Goal: Information Seeking & Learning: Learn about a topic

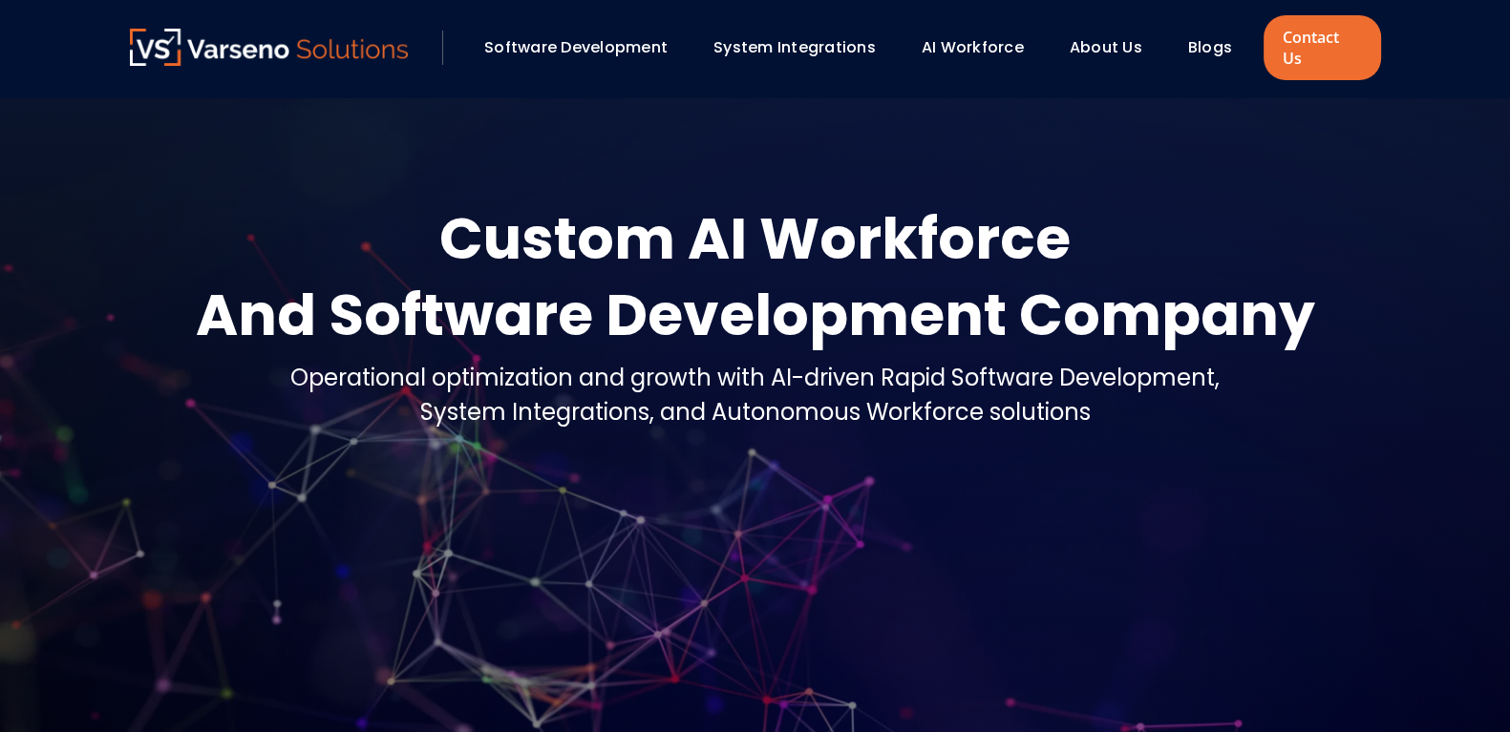
click at [1199, 36] on link "Blogs" at bounding box center [1210, 47] width 44 height 22
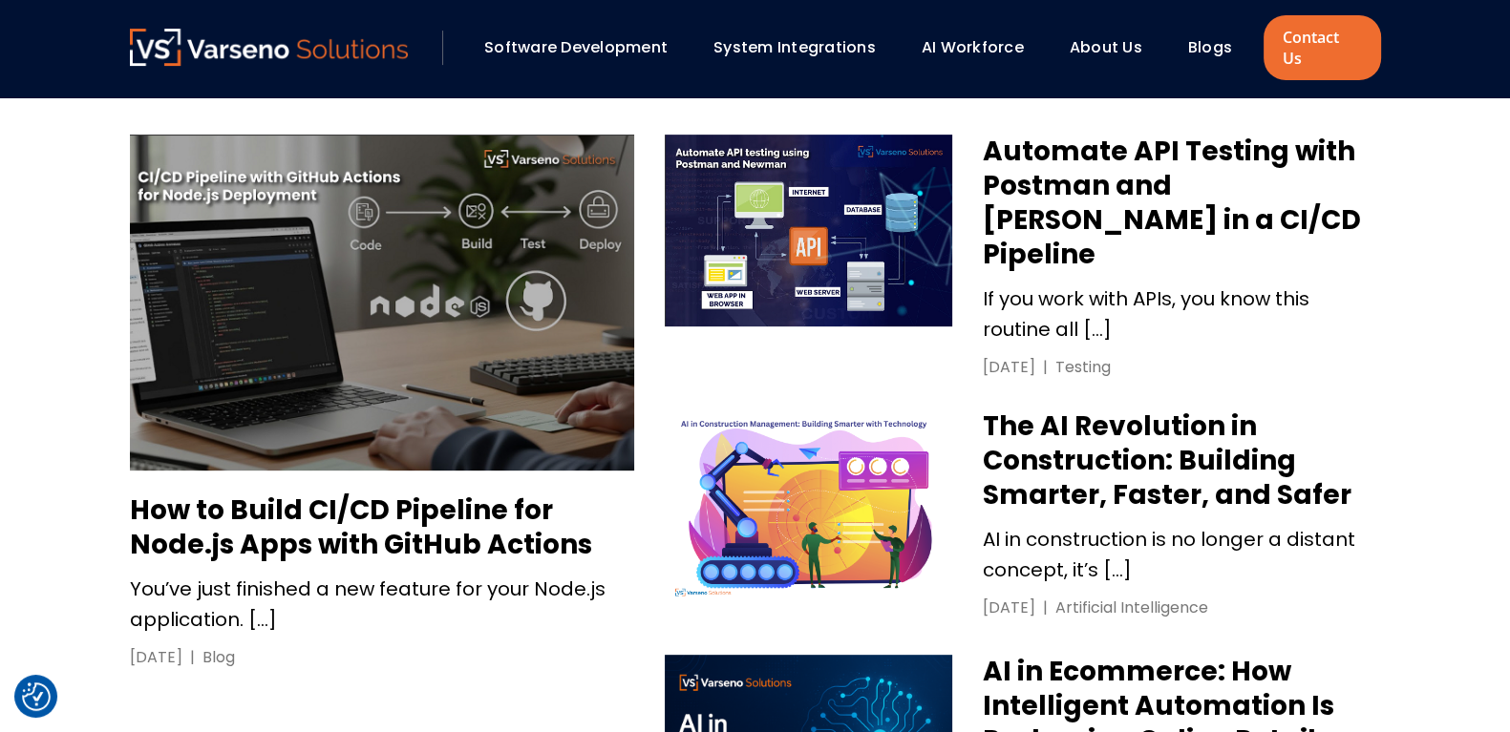
scroll to position [882, 0]
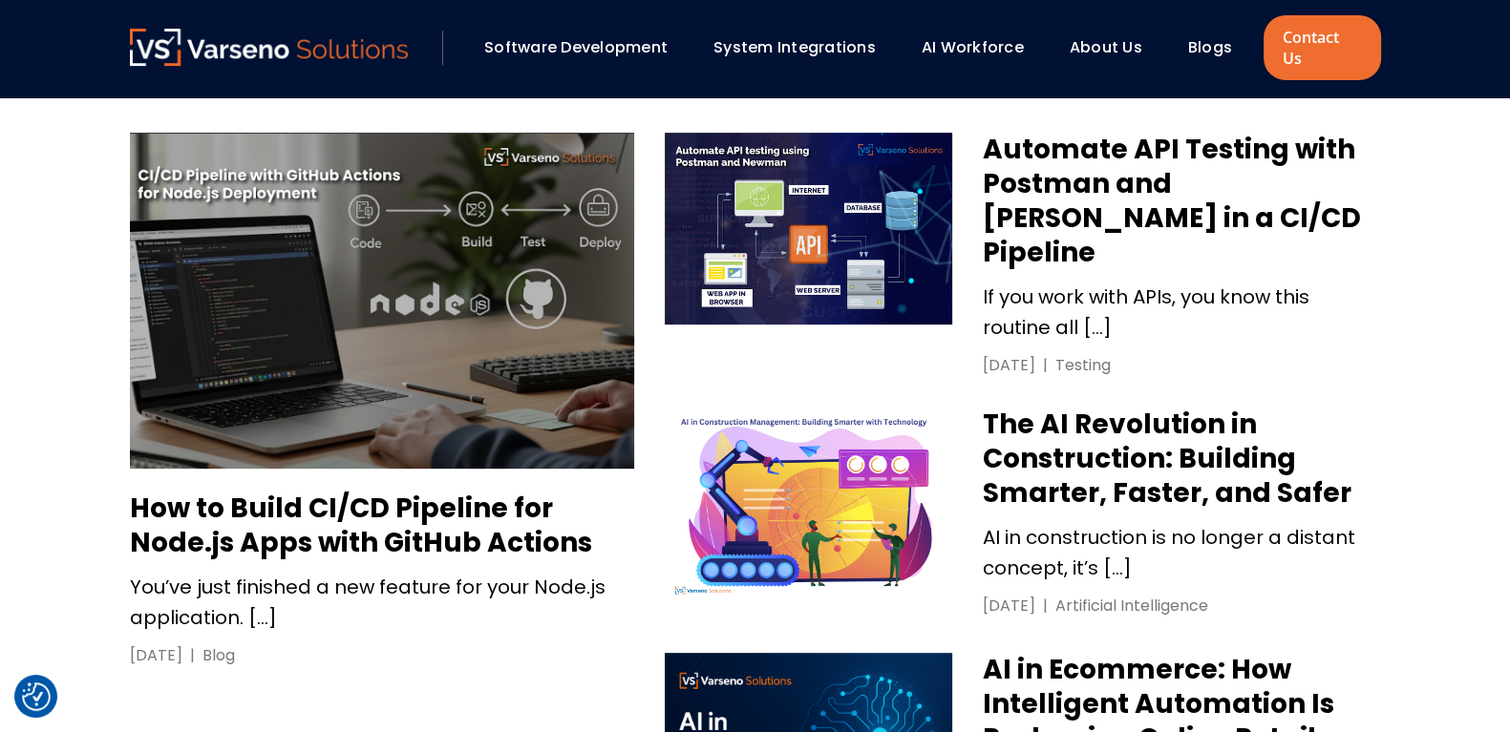
click at [1079, 163] on h3 "Automate API Testing with Postman and [PERSON_NAME] in a CI/CD Pipeline" at bounding box center [1181, 202] width 397 height 138
click at [1119, 168] on h3 "Automate API Testing with Postman and [PERSON_NAME] in a CI/CD Pipeline" at bounding box center [1181, 202] width 397 height 138
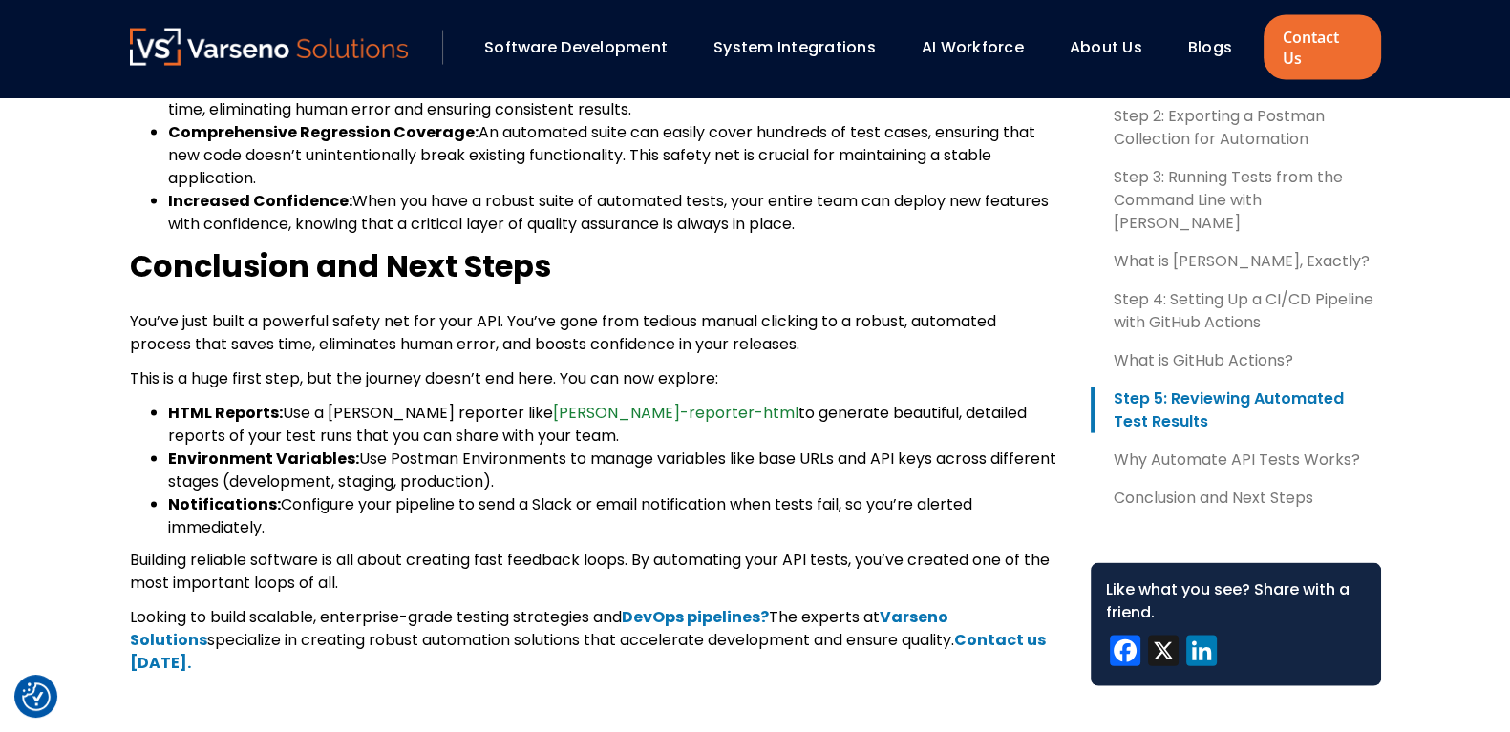
scroll to position [4616, 0]
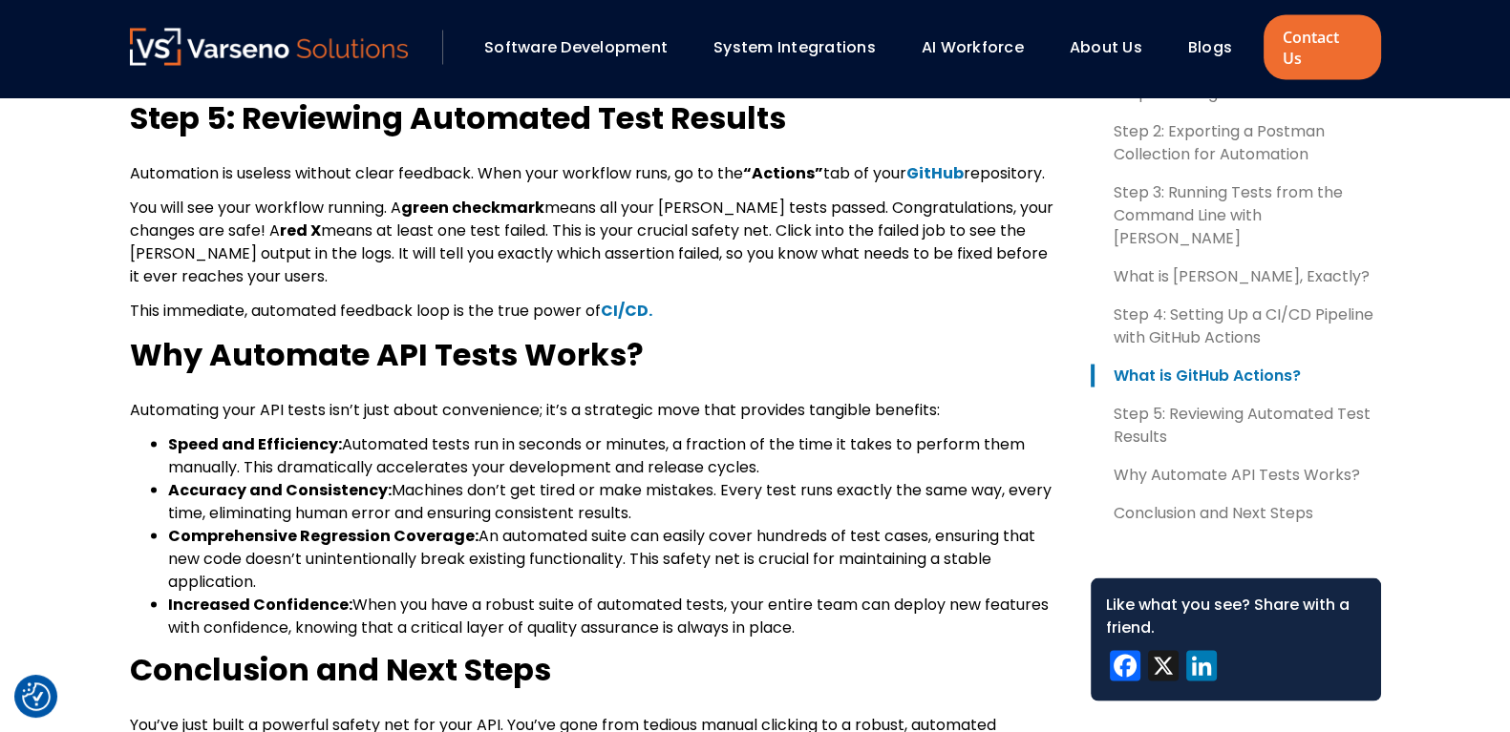
click at [632, 300] on b "CI/CD." at bounding box center [627, 311] width 52 height 22
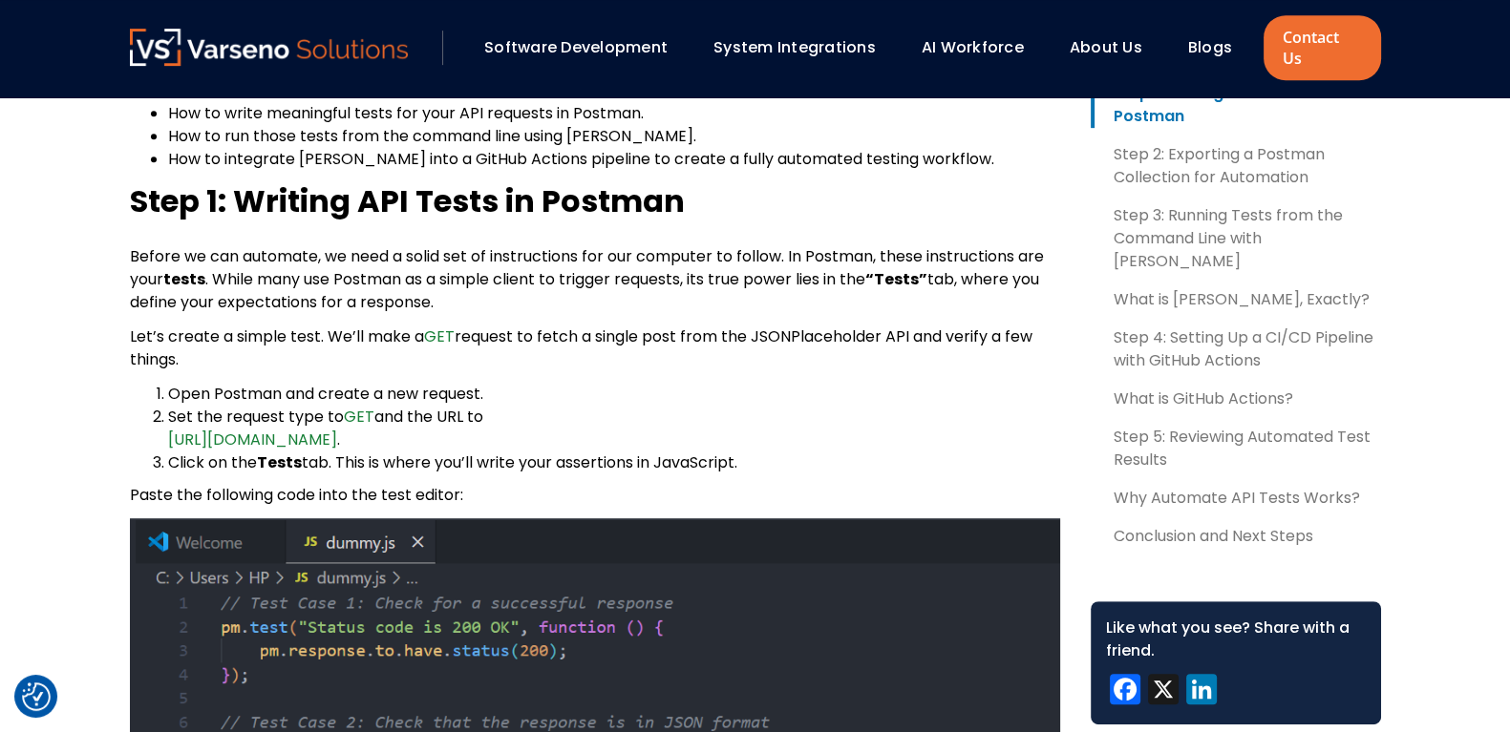
scroll to position [1176, 0]
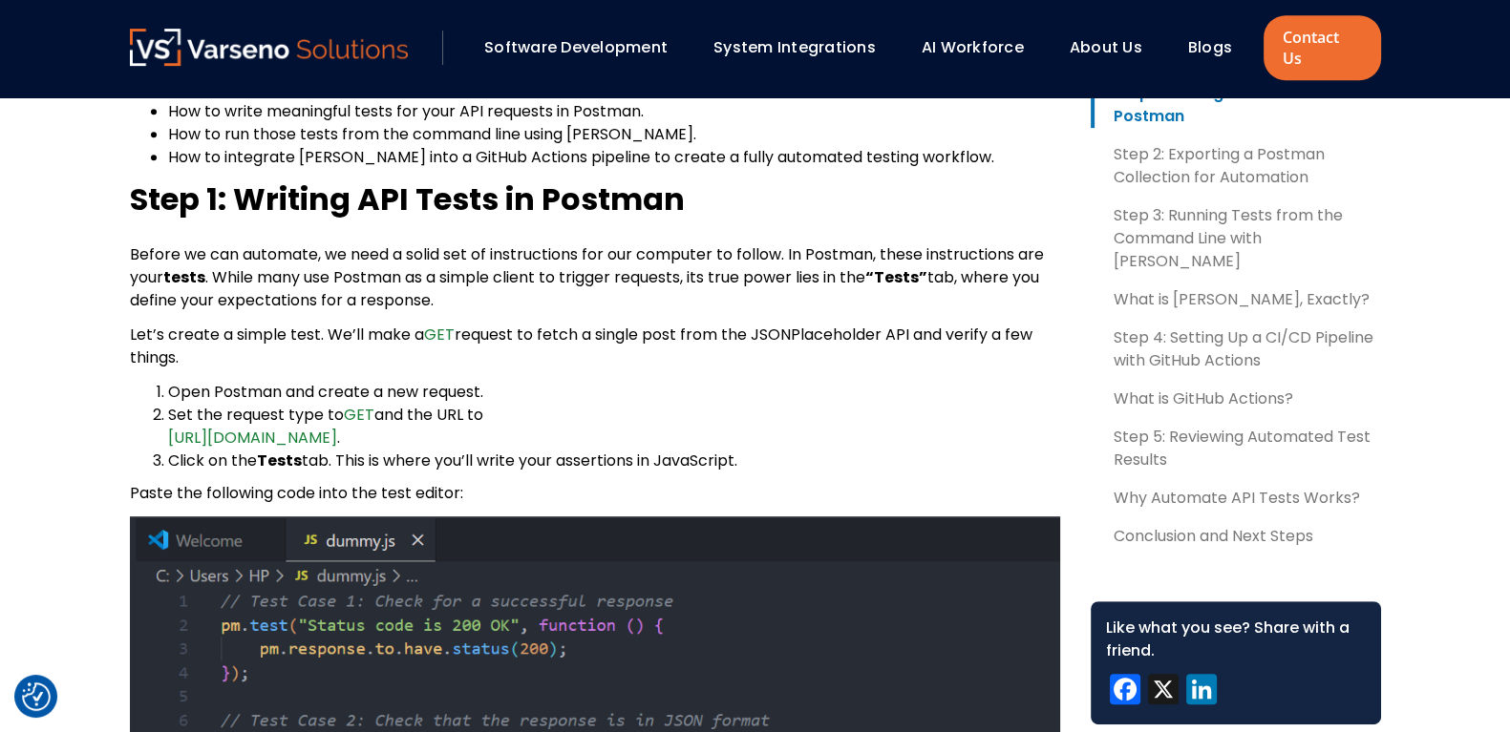
drag, startPoint x: 156, startPoint y: 364, endPoint x: 781, endPoint y: 435, distance: 629.6
click at [781, 435] on ol "Open Postman and create a new request. Set the request type to GET and the URL …" at bounding box center [595, 427] width 930 height 92
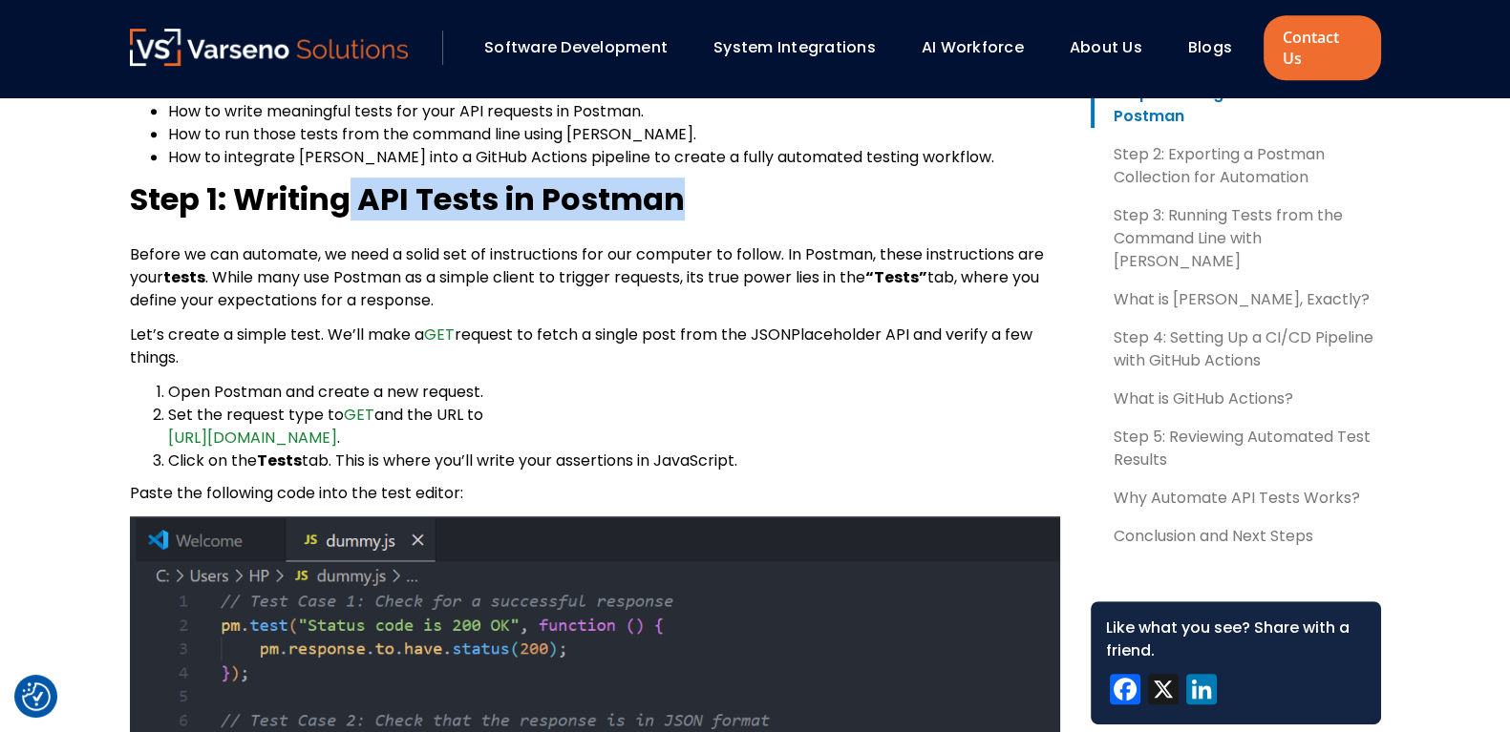
drag, startPoint x: 352, startPoint y: 179, endPoint x: 781, endPoint y: 174, distance: 428.8
click at [781, 179] on h2 "Step 1: Writing API Tests in Postman" at bounding box center [595, 200] width 930 height 42
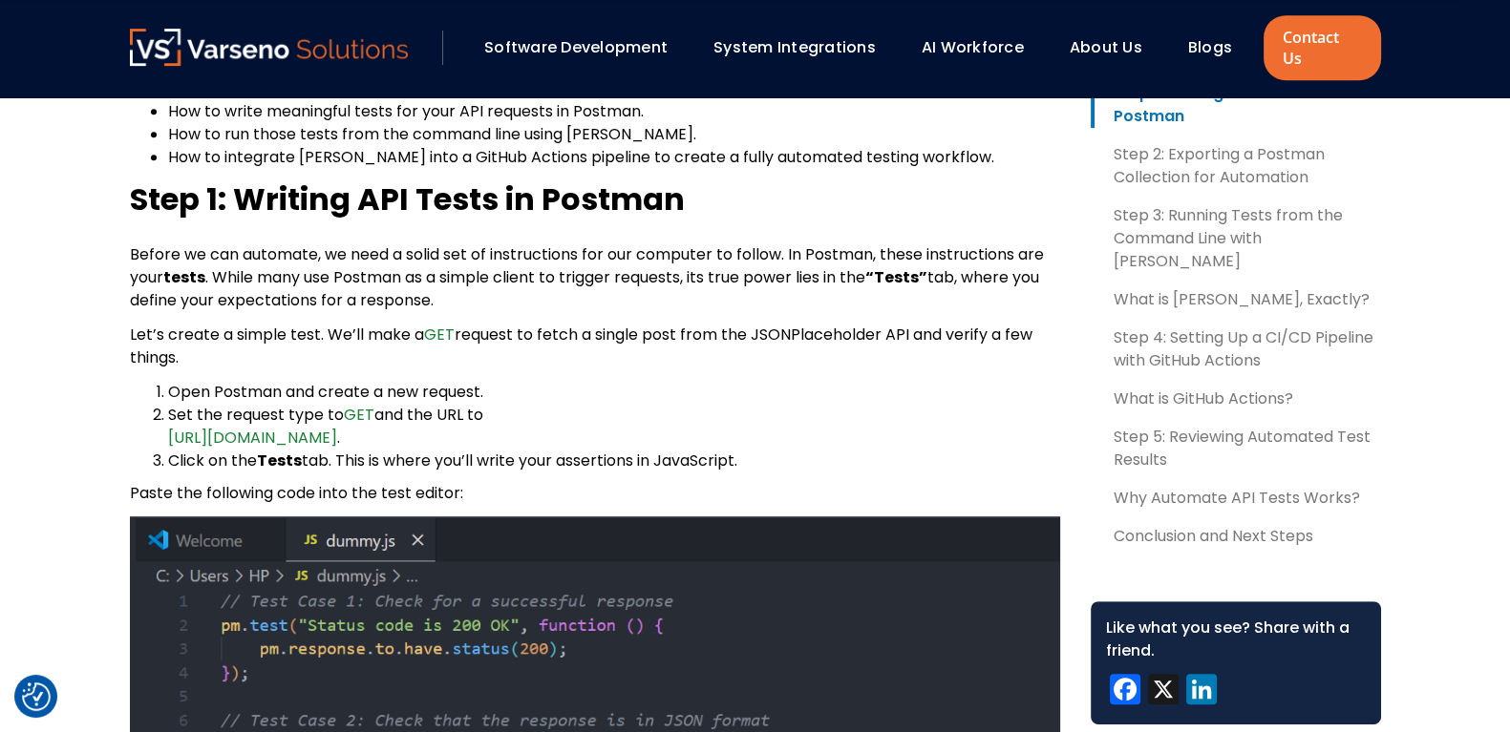
click at [517, 244] on p "Before we can automate, we need a solid set of instructions for our computer to…" at bounding box center [595, 278] width 930 height 69
click at [569, 178] on b "Step 1: Writing API Tests in Postman" at bounding box center [407, 199] width 555 height 43
click at [606, 183] on b "Step 1: Writing API Tests in Postman" at bounding box center [407, 199] width 555 height 43
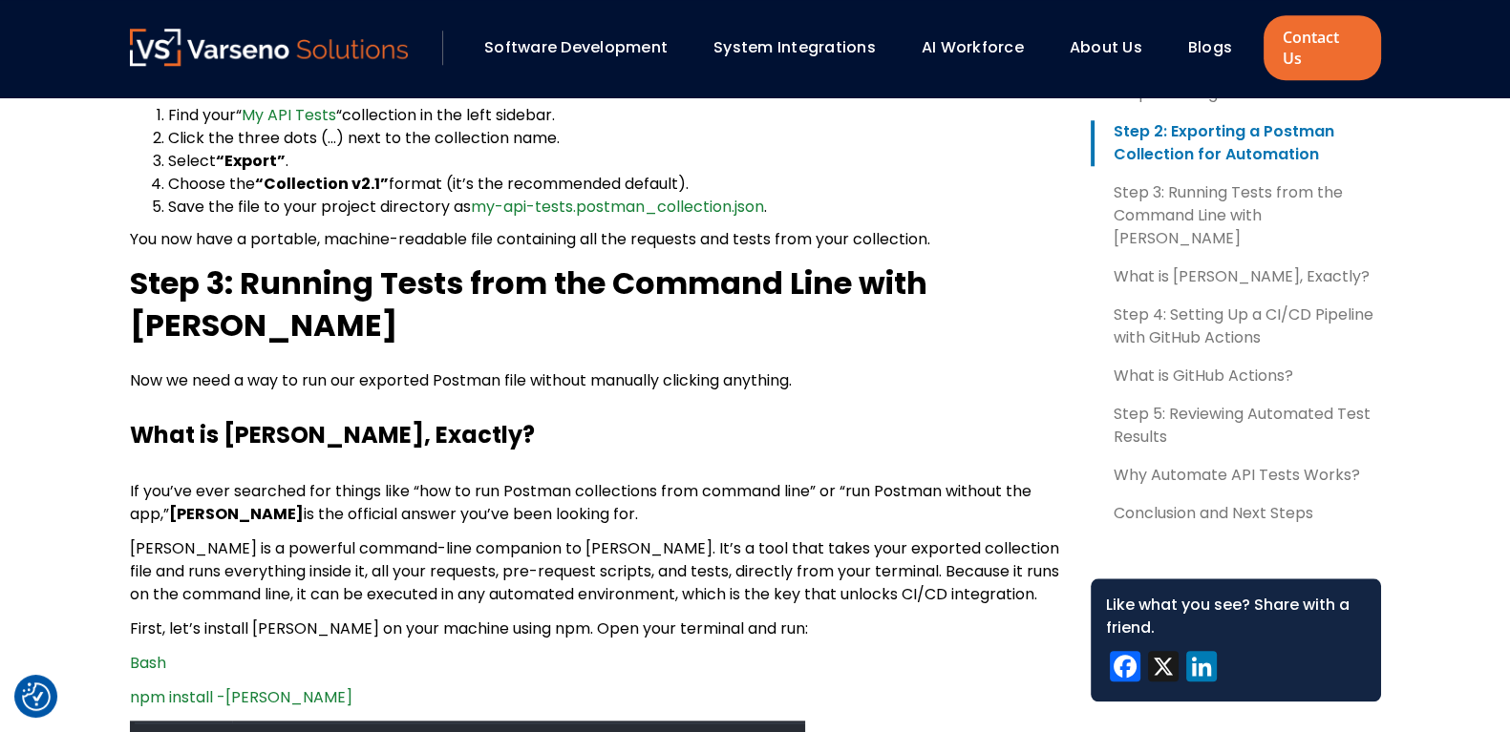
scroll to position [2361, 0]
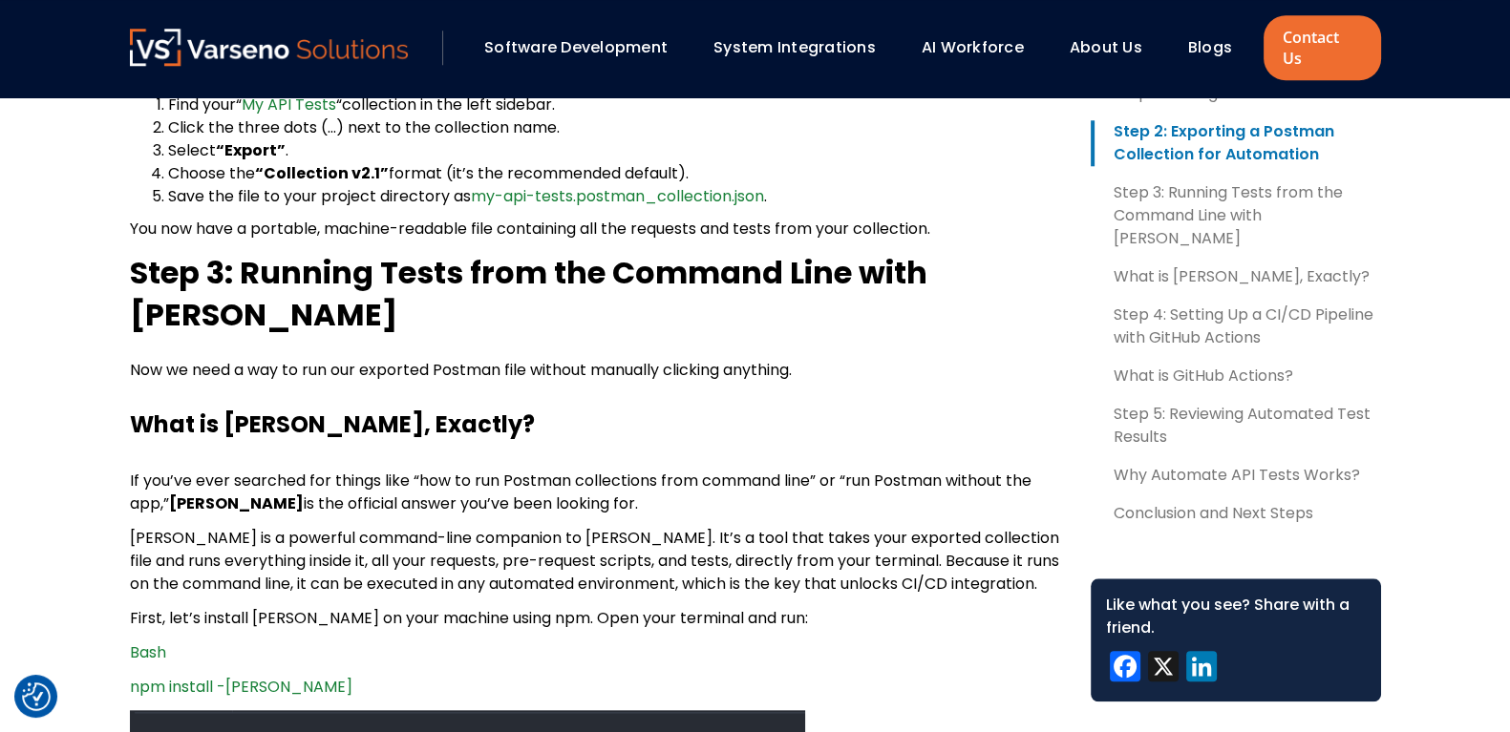
click at [194, 409] on b "What is Newman, Exactly?" at bounding box center [332, 425] width 405 height 32
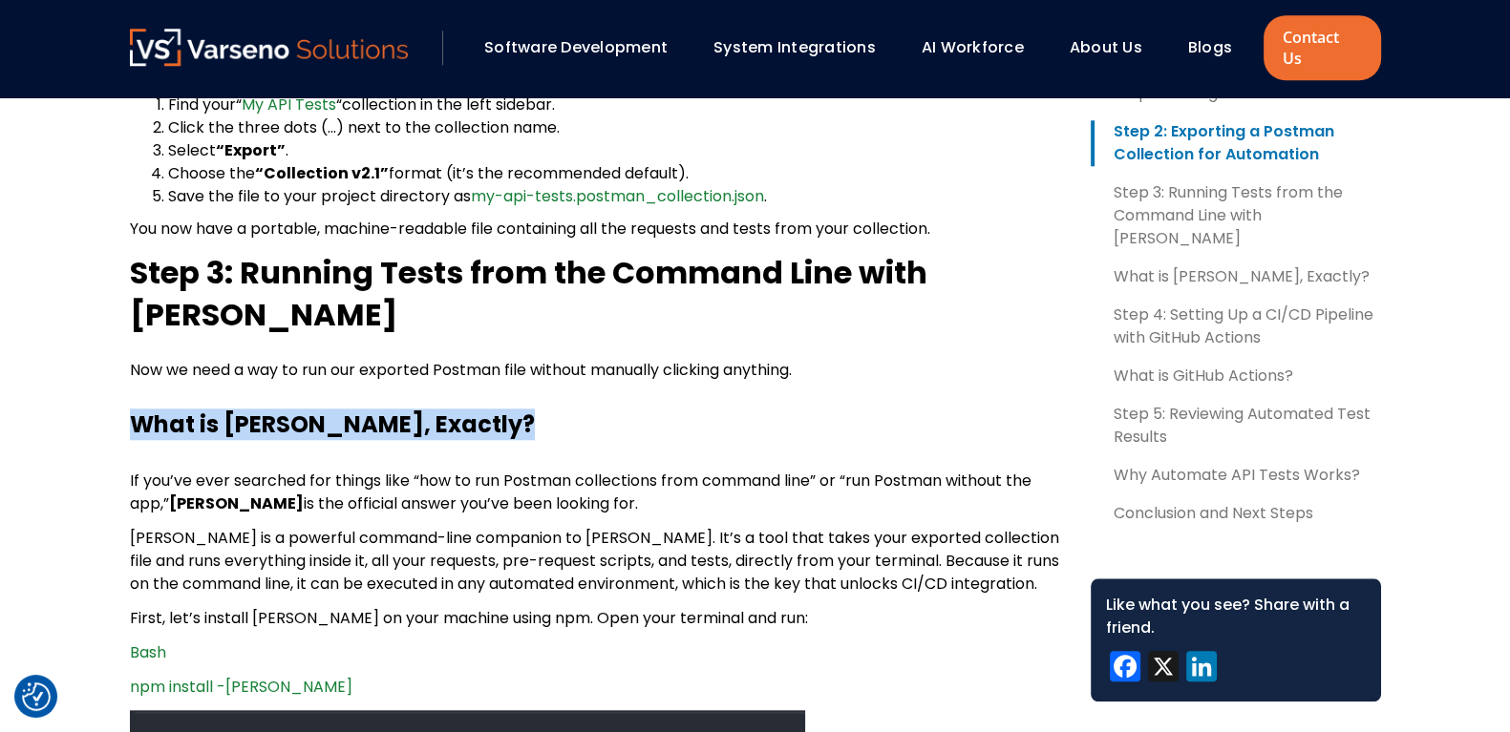
click at [194, 409] on b "What is Newman, Exactly?" at bounding box center [332, 425] width 405 height 32
click at [476, 411] on h3 "What is Newman, Exactly?" at bounding box center [595, 425] width 930 height 29
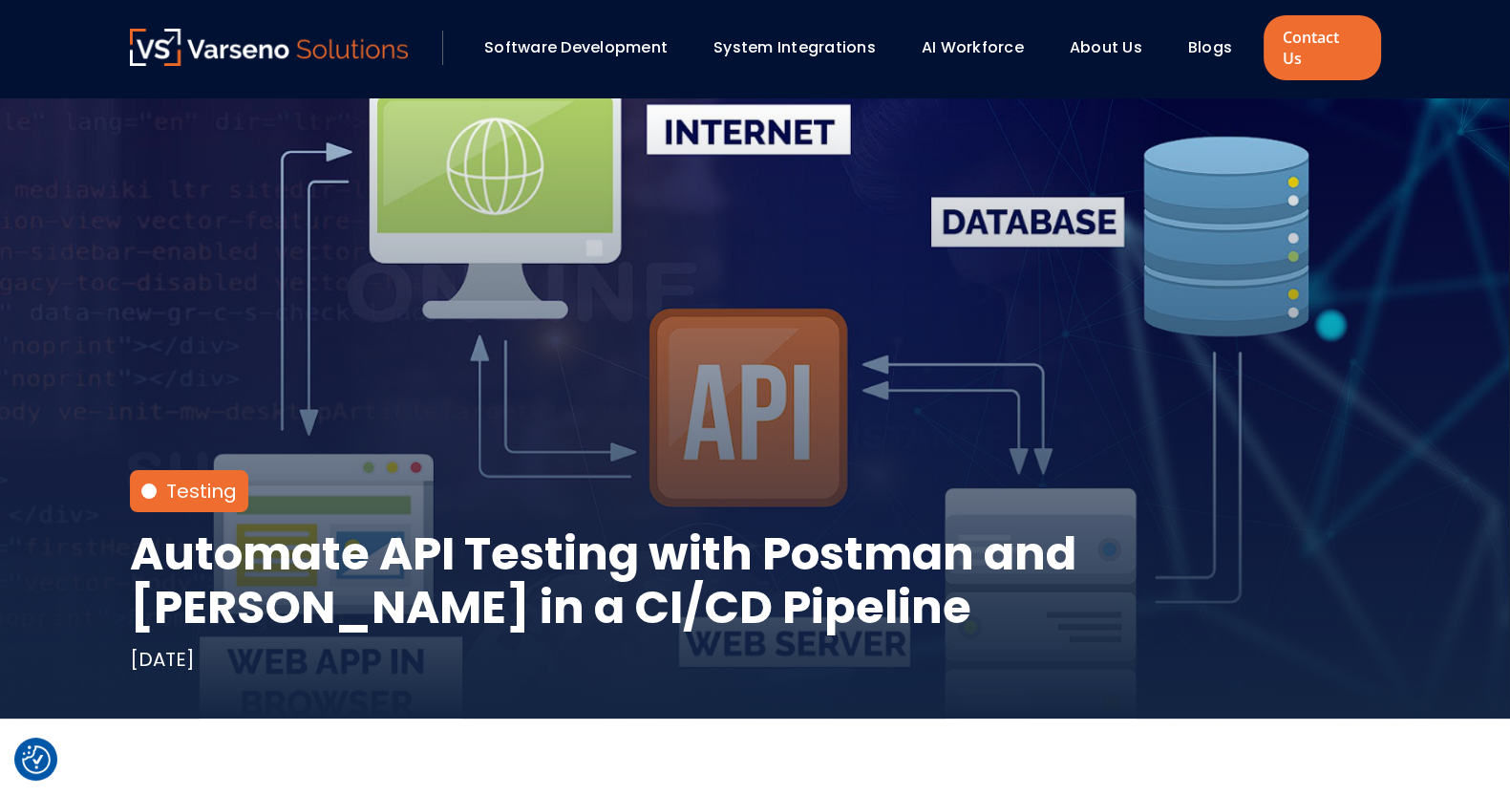
click at [1280, 213] on div "Testing Automate API Testing with Postman and [PERSON_NAME] in a CI/CD Pipeline…" at bounding box center [755, 407] width 1289 height 621
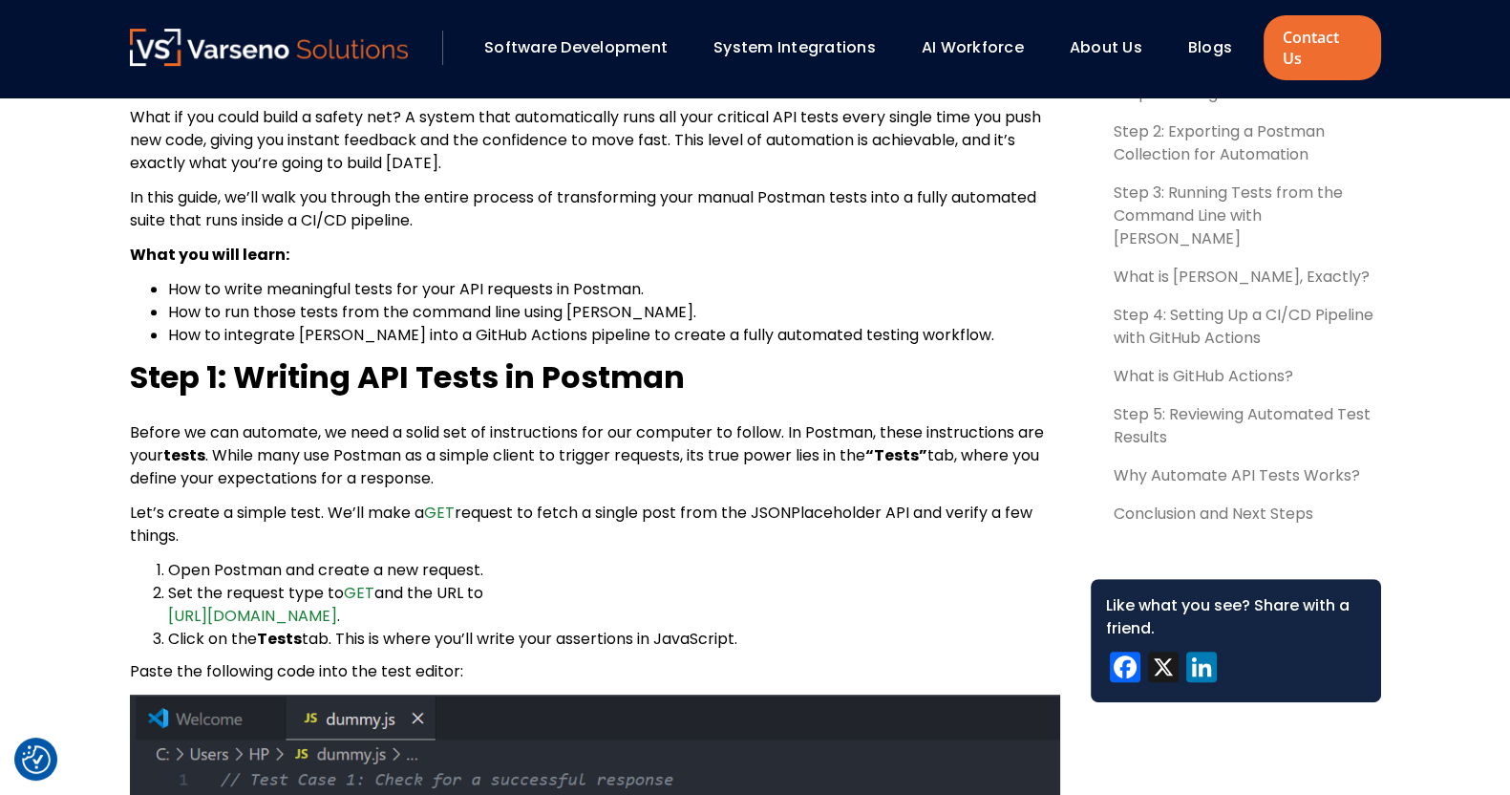
scroll to position [1018, 0]
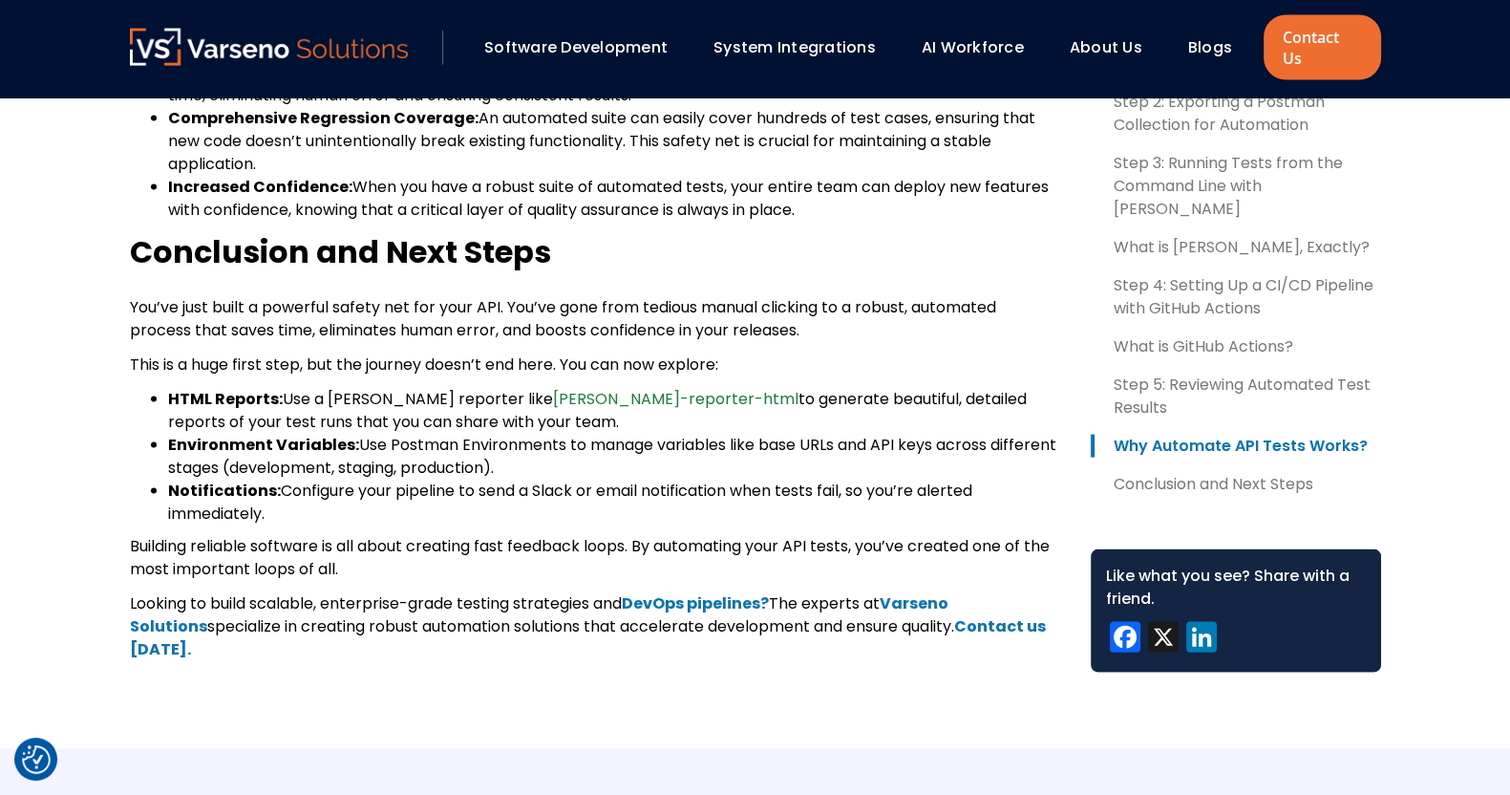
scroll to position [5036, 0]
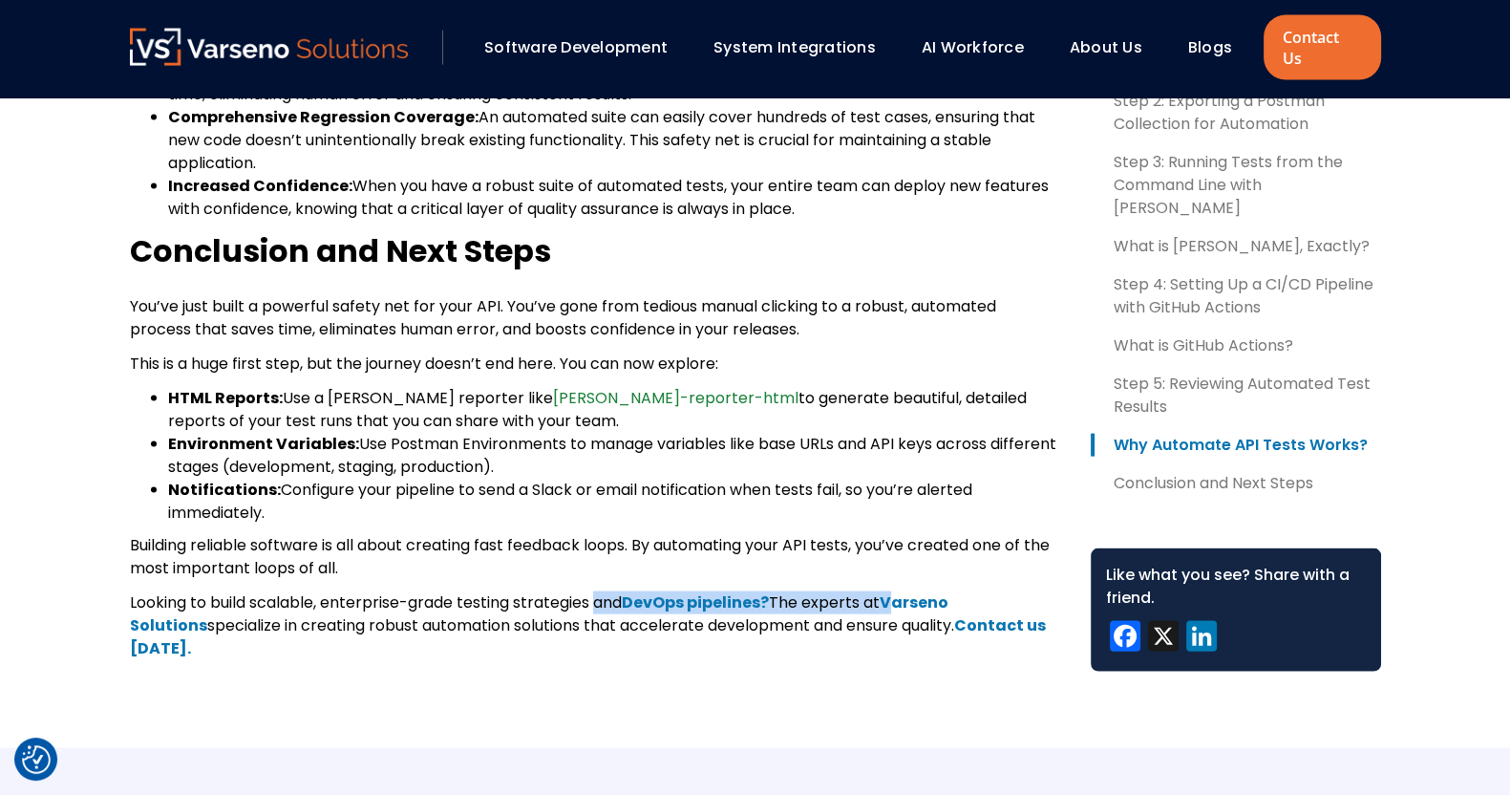
drag, startPoint x: 597, startPoint y: 583, endPoint x: 904, endPoint y: 583, distance: 307.5
click at [904, 591] on p "Looking to build scalable, enterprise-grade testing strategies and DevOps pipel…" at bounding box center [595, 625] width 930 height 69
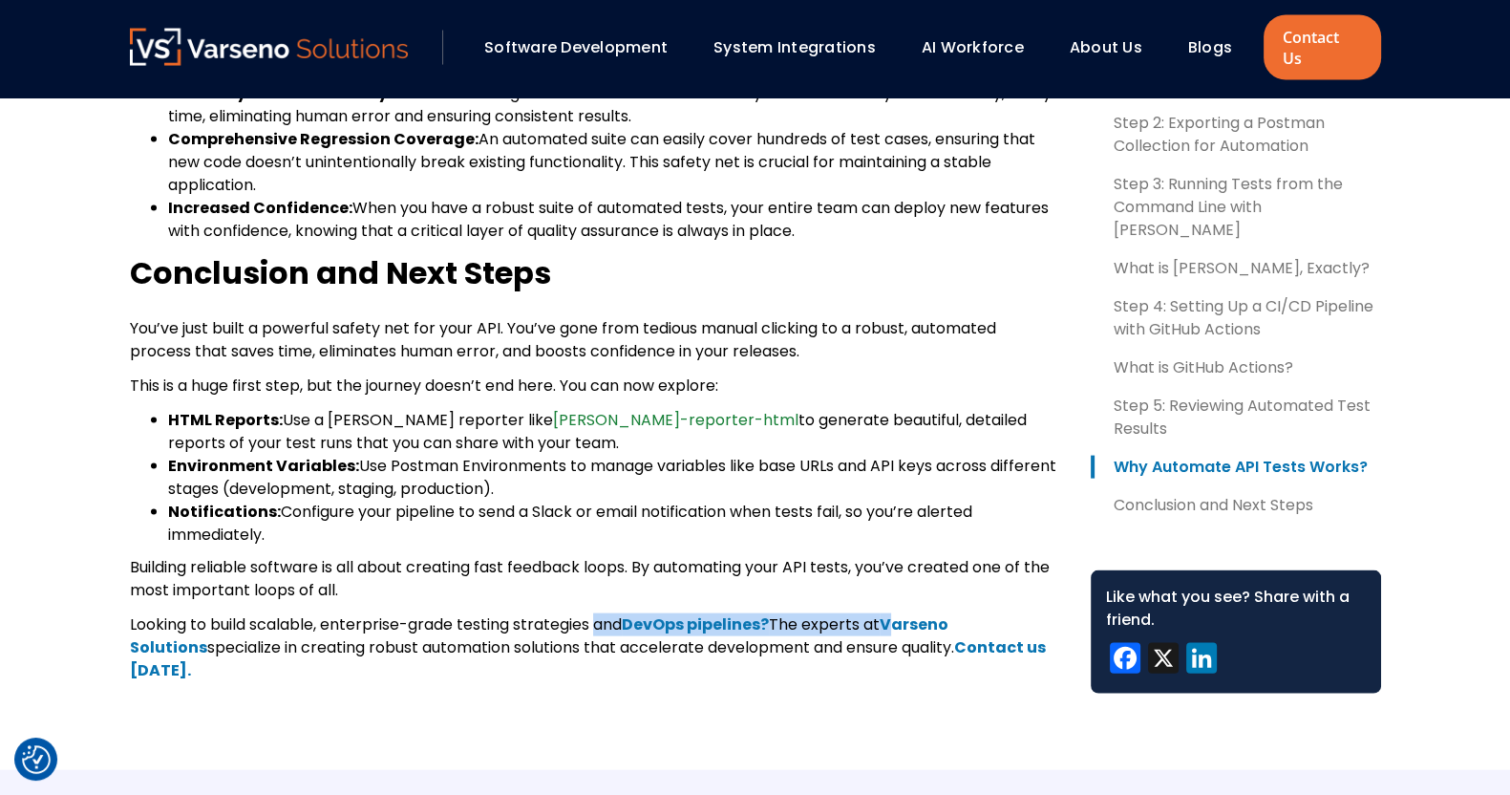
scroll to position [5064, 0]
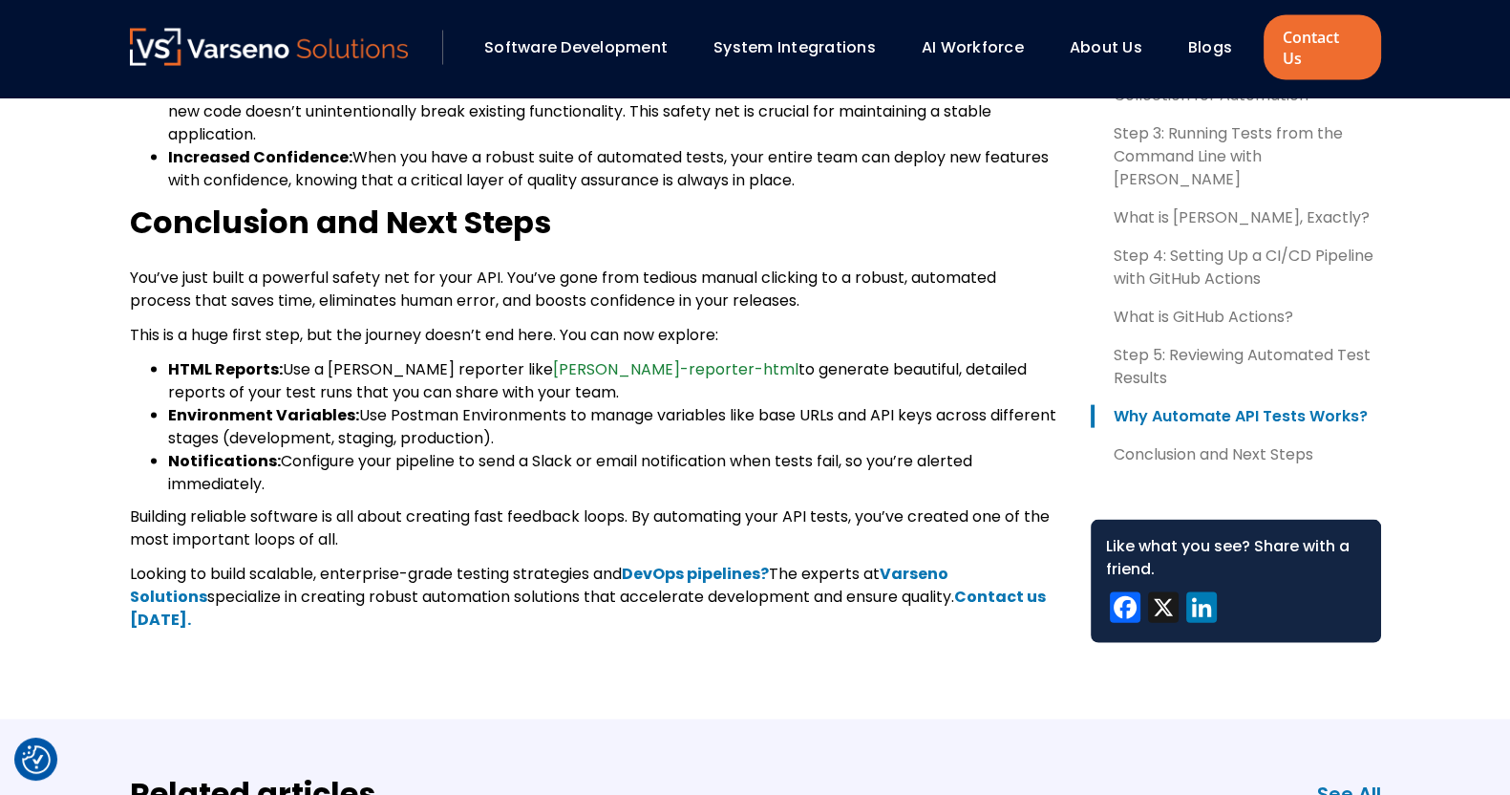
click at [544, 505] on span "Building reliable software is all about creating fast feedback loops. By automa…" at bounding box center [590, 527] width 920 height 45
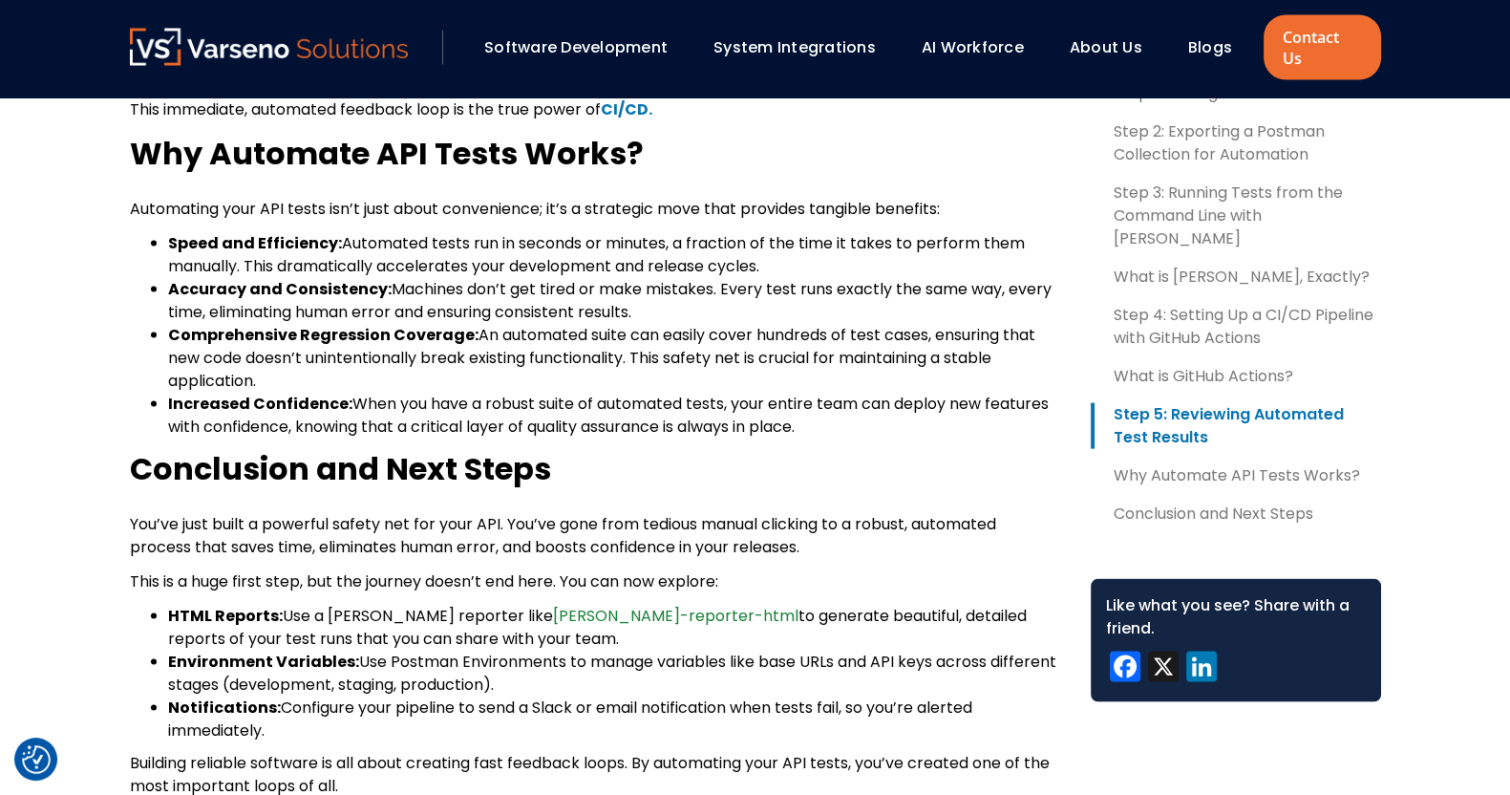
scroll to position [4816, 0]
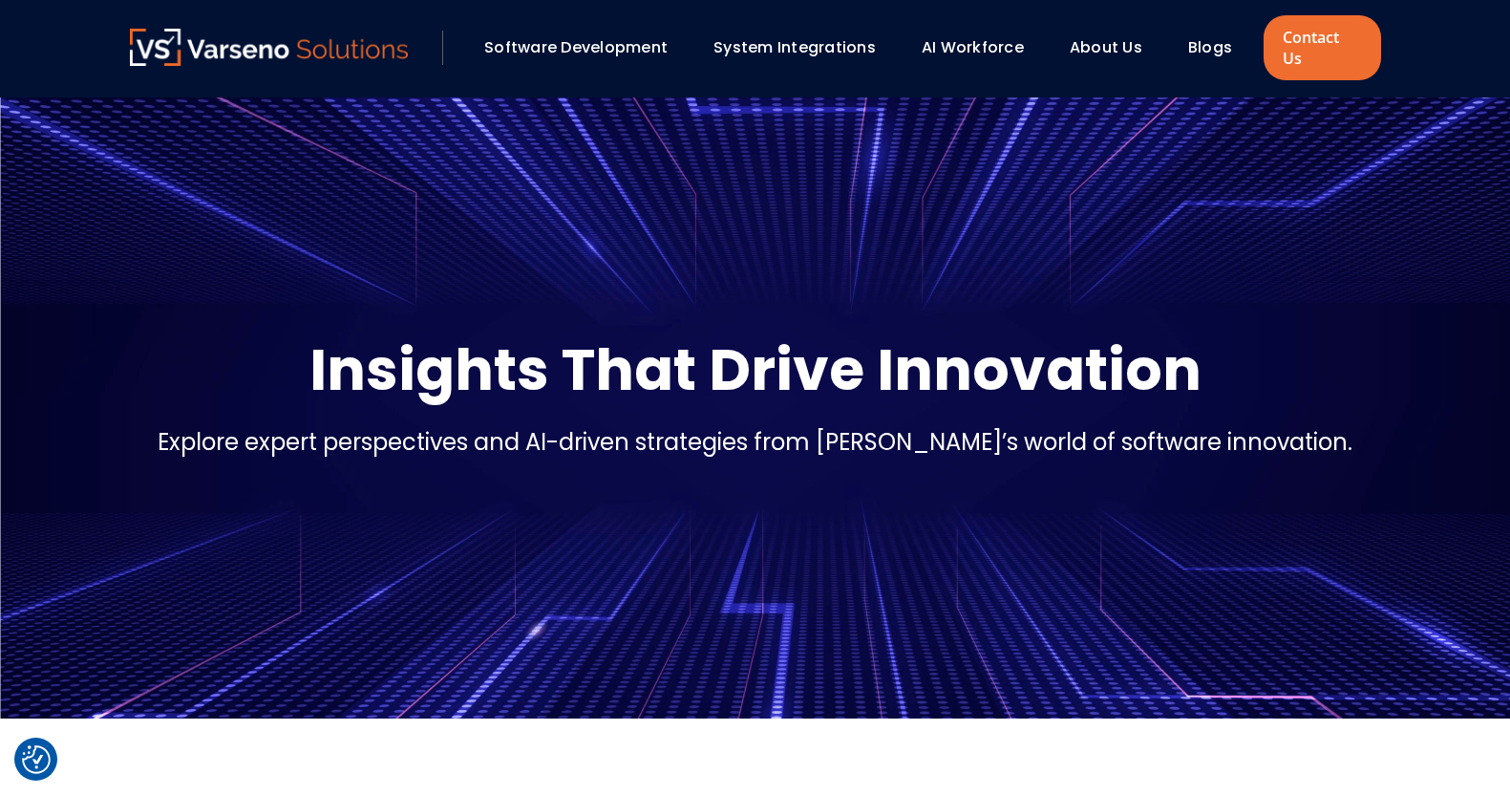
scroll to position [882, 0]
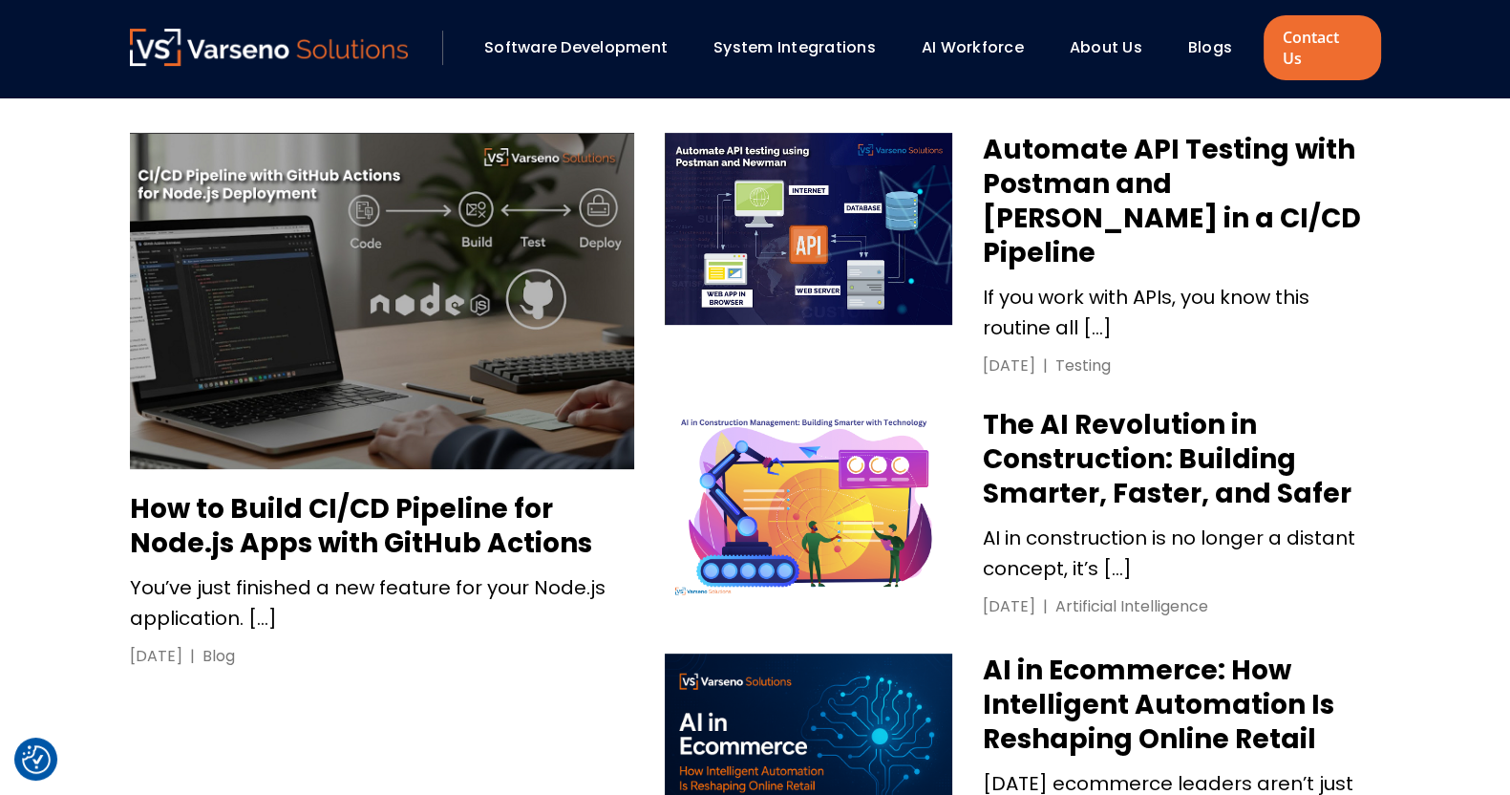
click at [356, 513] on h3 "How to Build CI/CD Pipeline for Node.js Apps with GitHub Actions" at bounding box center [382, 526] width 504 height 69
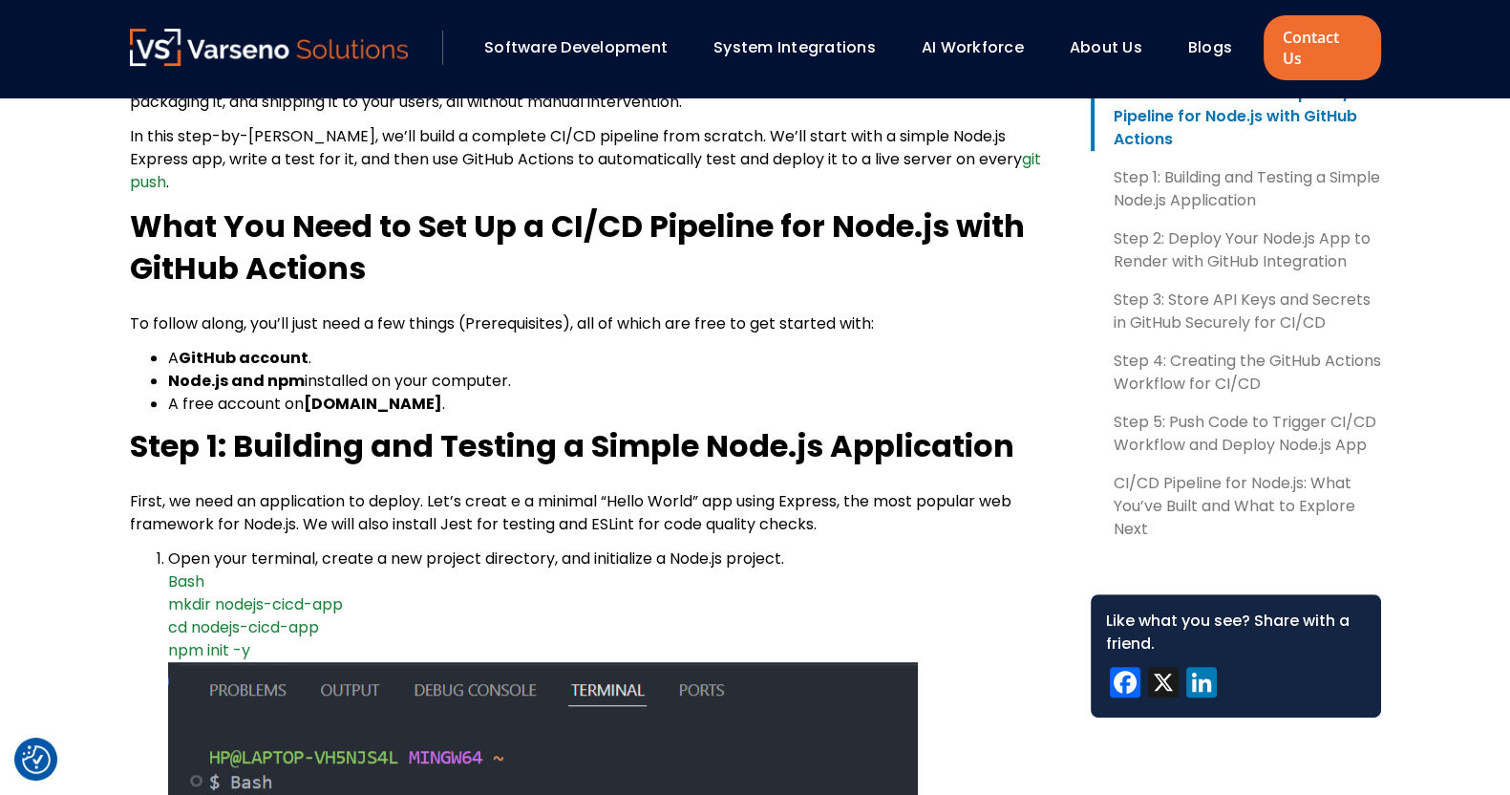
scroll to position [1051, 0]
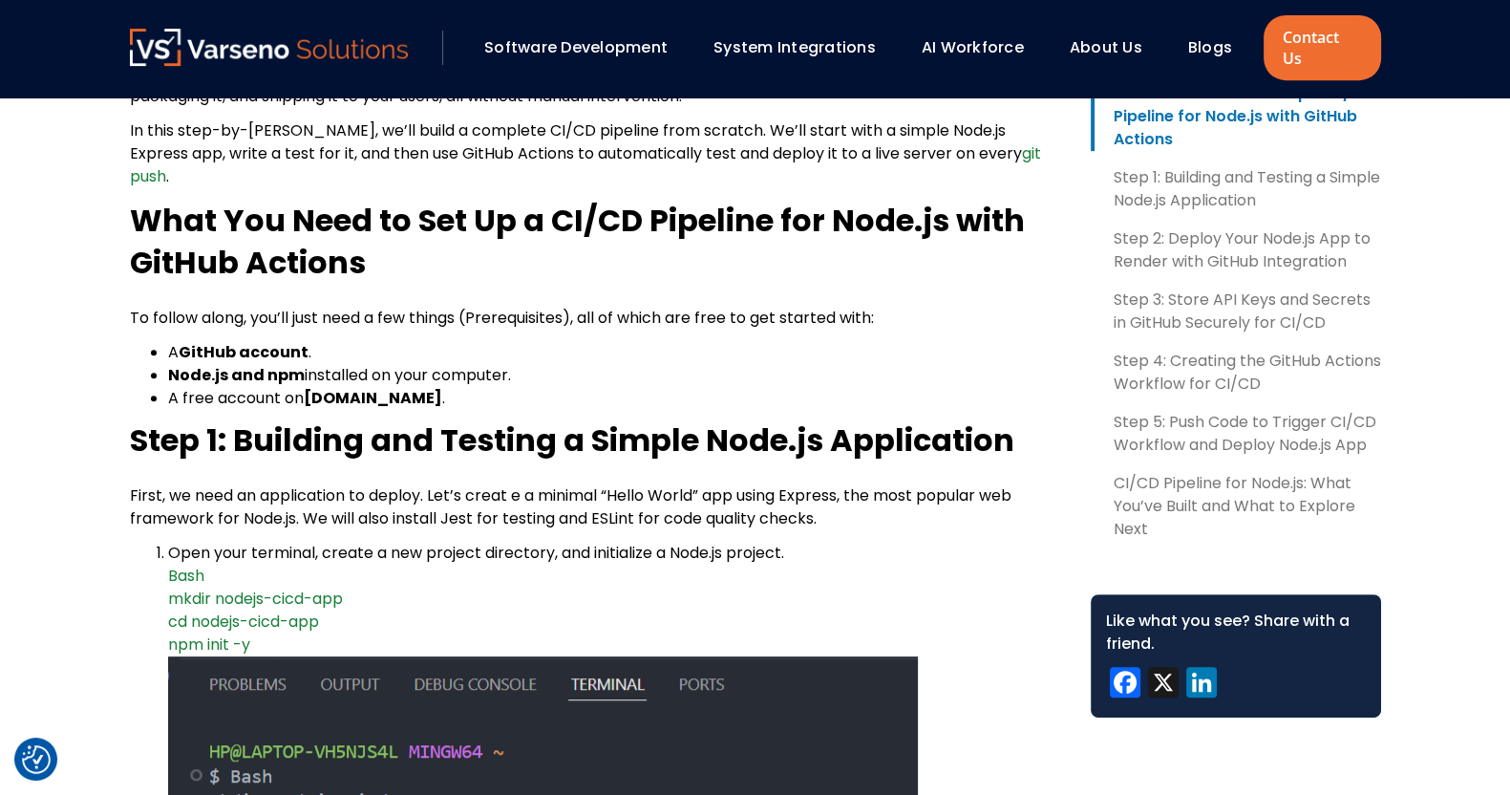
click at [629, 36] on link "Software Development" at bounding box center [575, 47] width 183 height 22
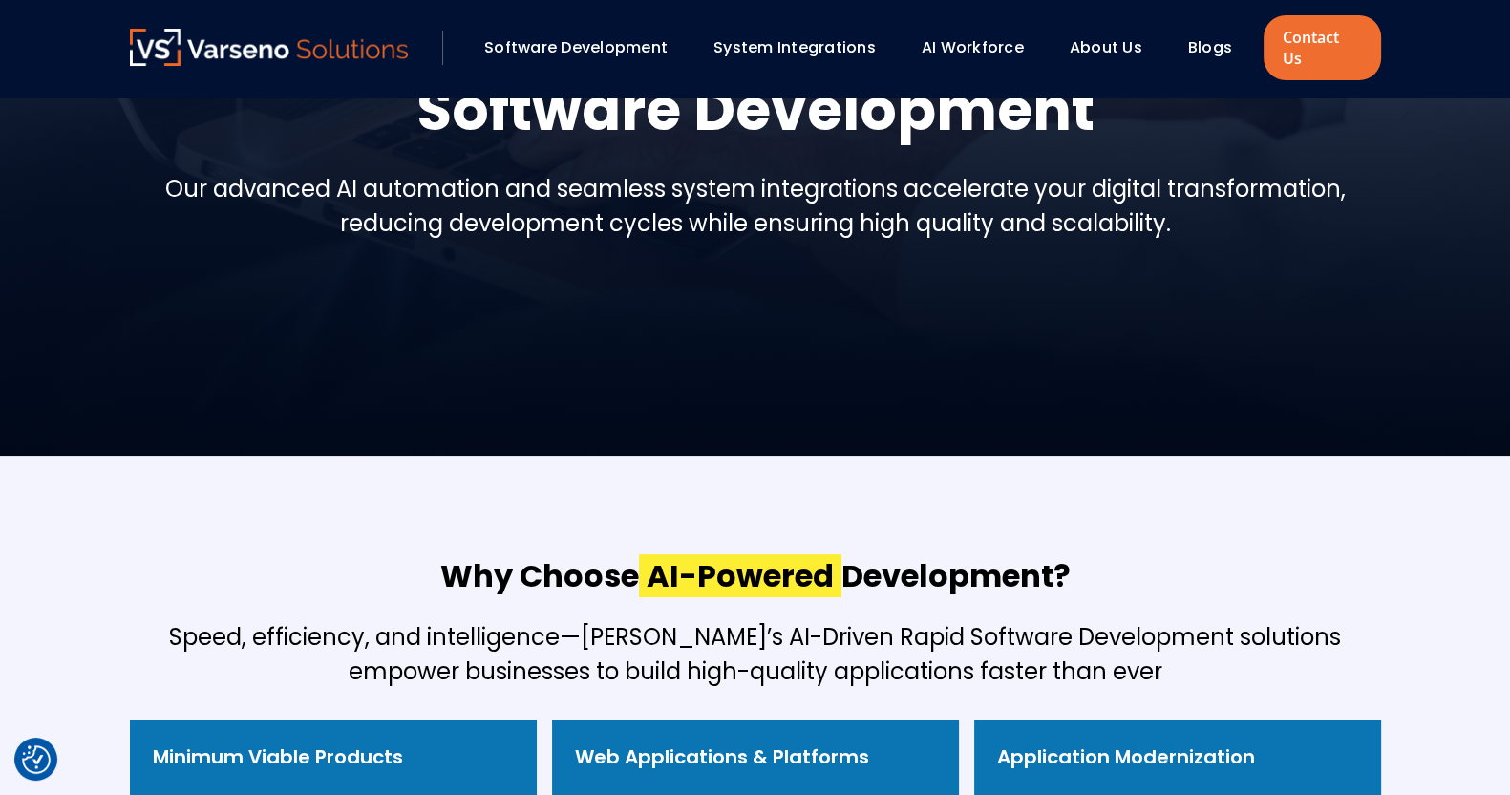
scroll to position [362, 0]
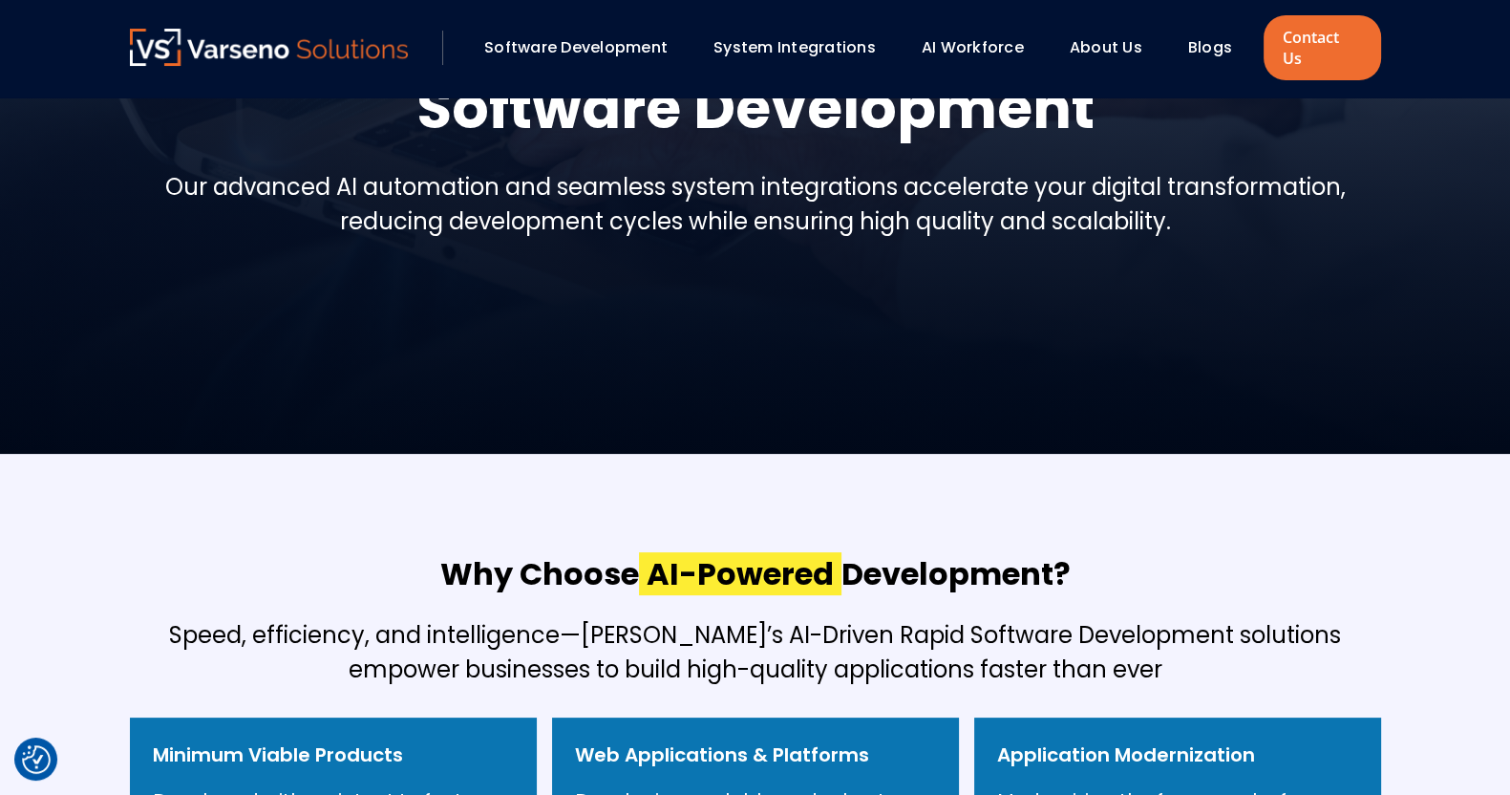
click at [775, 36] on link "System Integrations" at bounding box center [794, 47] width 162 height 22
